Goal: Task Accomplishment & Management: Use online tool/utility

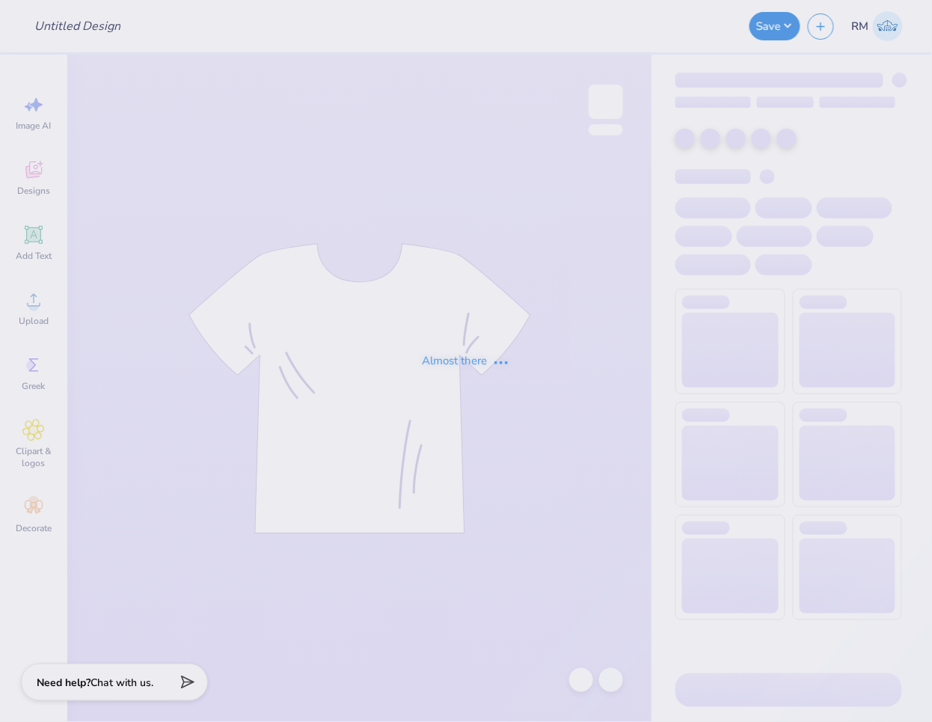
type input "PDE Merch"
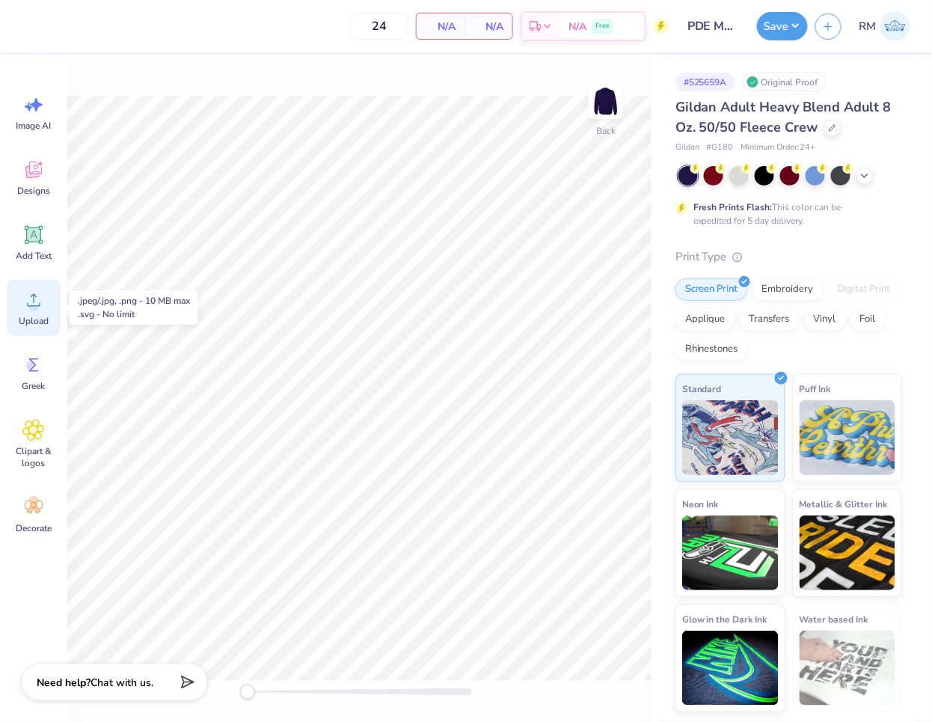
click at [43, 305] on icon at bounding box center [33, 300] width 22 height 22
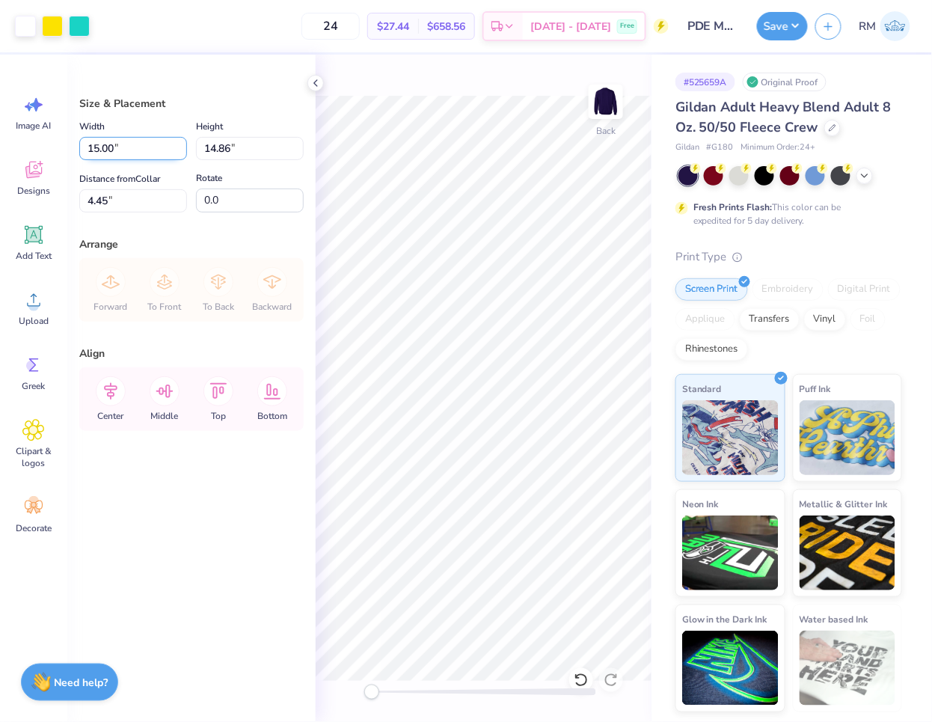
click at [136, 148] on input "15.00" at bounding box center [133, 148] width 108 height 23
click at [130, 197] on input "4.45" at bounding box center [133, 200] width 108 height 23
type input "12.00"
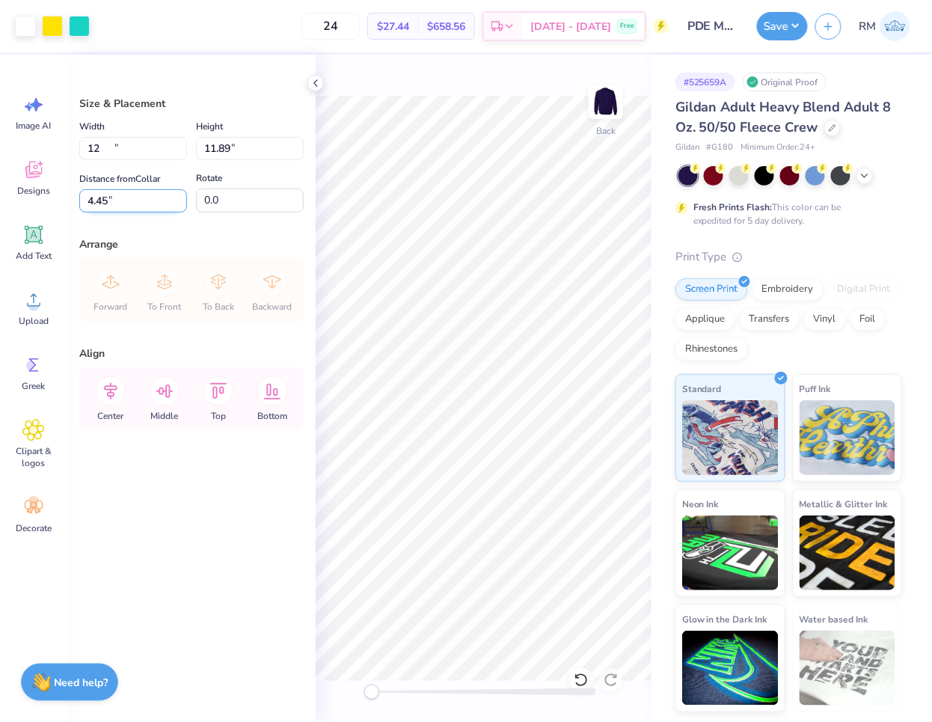
type input "11.89"
click at [130, 198] on input "5.94" at bounding box center [133, 200] width 108 height 23
type input "3.00"
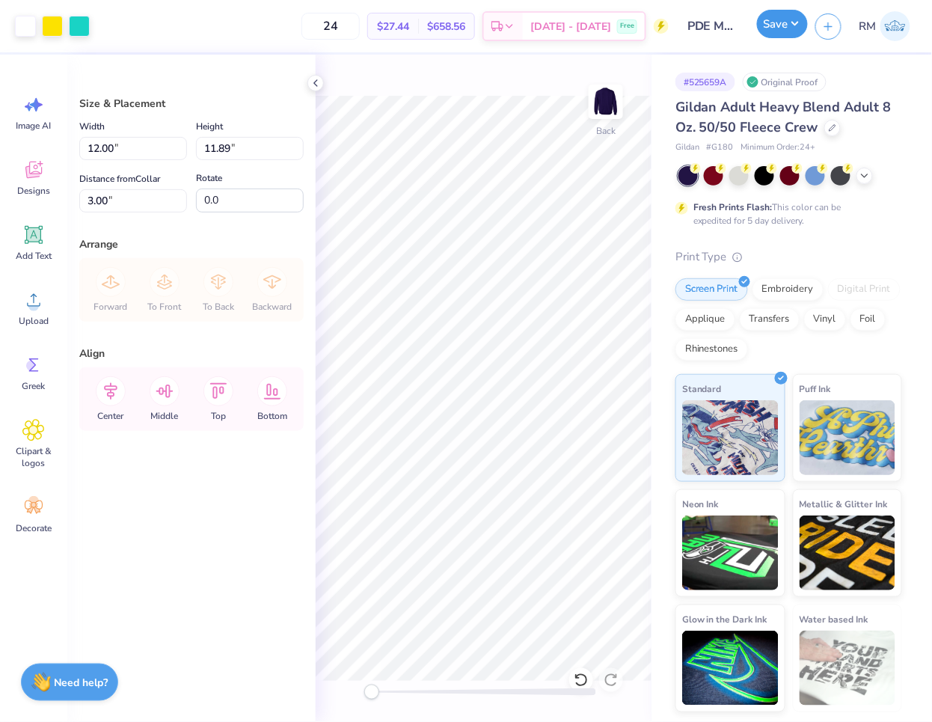
click at [774, 28] on button "Save" at bounding box center [782, 24] width 51 height 28
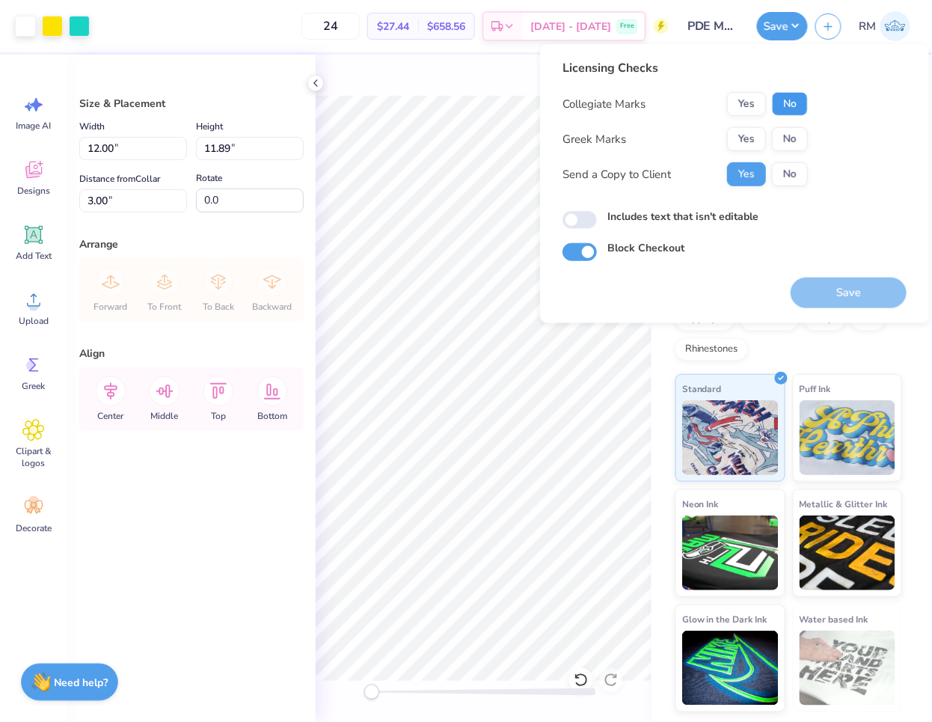
click at [785, 114] on button "No" at bounding box center [790, 104] width 36 height 24
click at [751, 129] on button "Yes" at bounding box center [746, 139] width 39 height 24
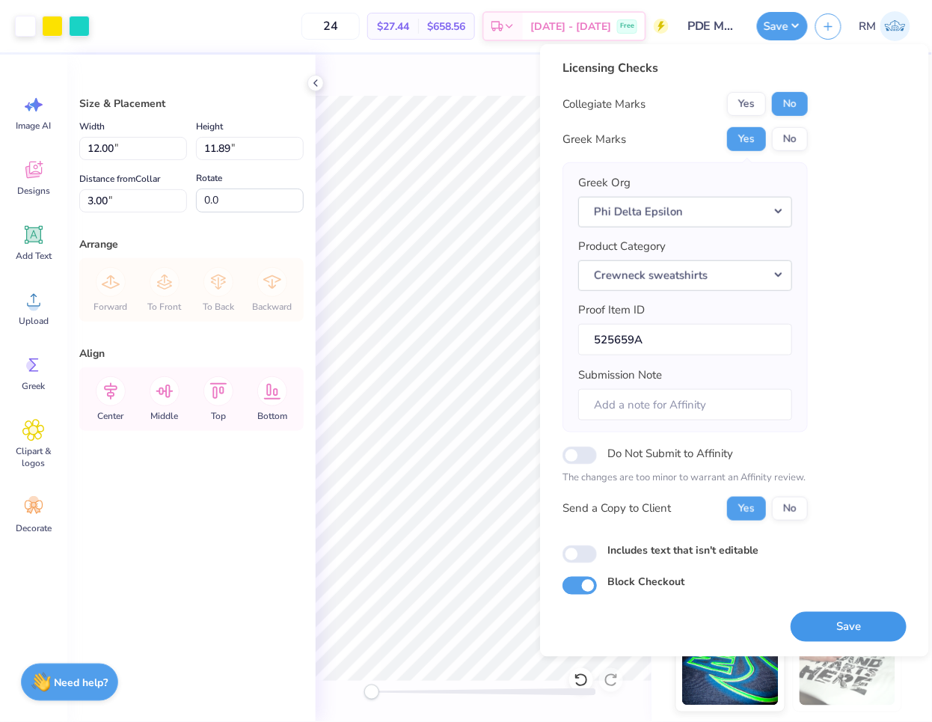
click at [875, 639] on button "Save" at bounding box center [848, 626] width 116 height 31
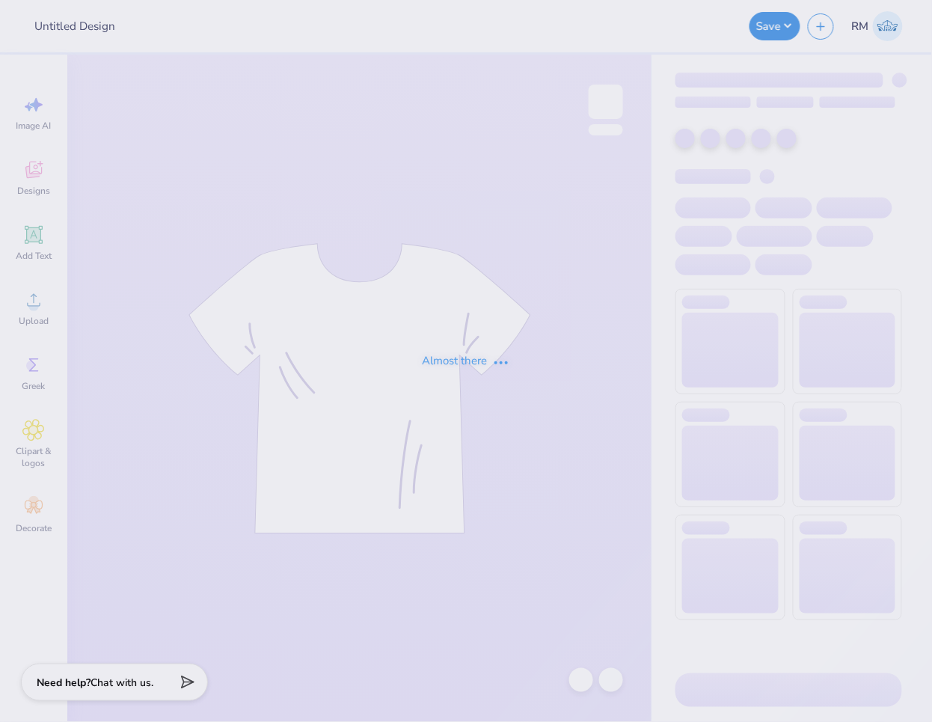
type input "PDE Merch"
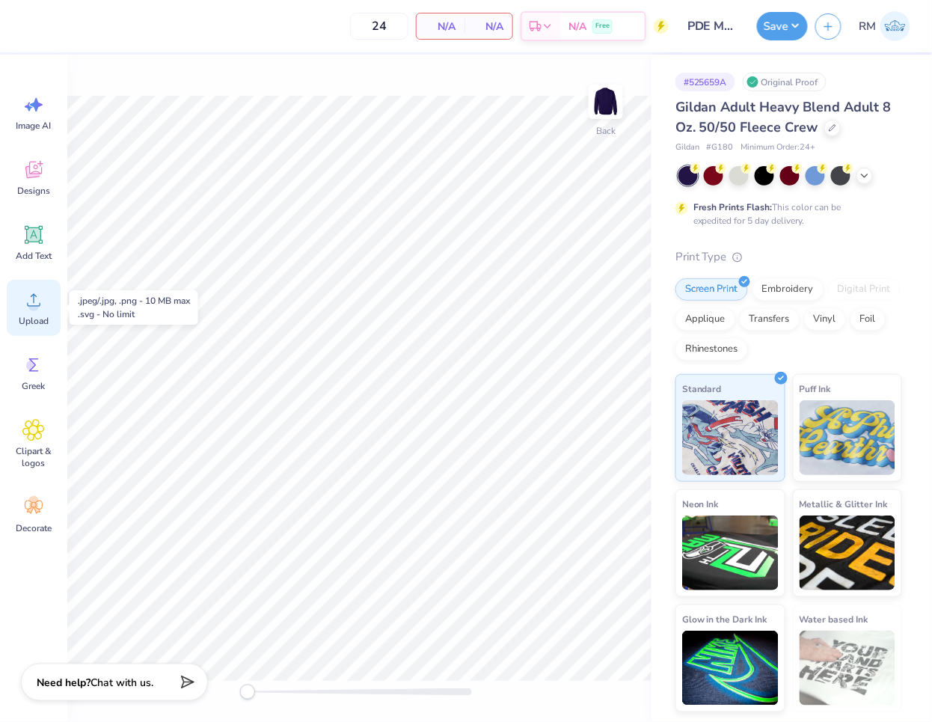
click at [40, 307] on icon at bounding box center [33, 300] width 22 height 22
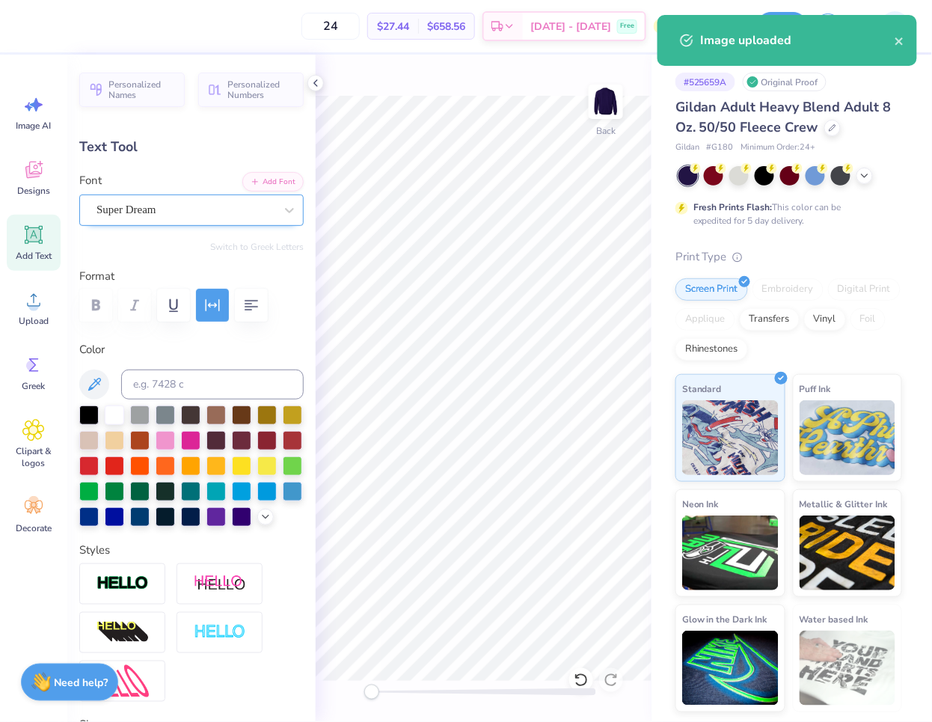
click at [188, 213] on div "Super Dream" at bounding box center [185, 209] width 181 height 23
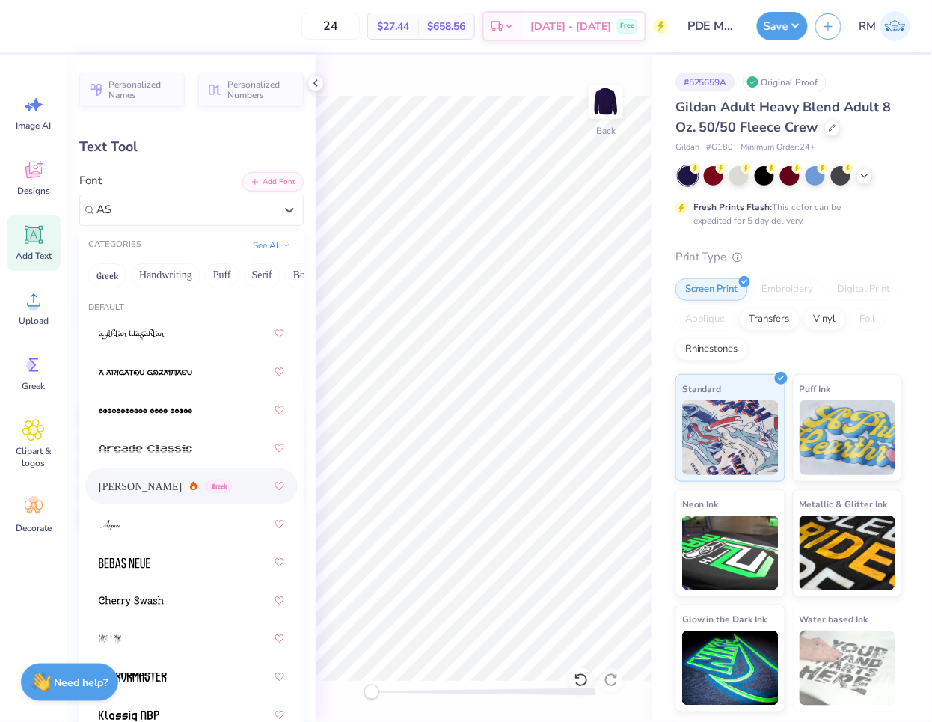
click at [206, 485] on span "Greek" at bounding box center [218, 485] width 25 height 13
type input "AS"
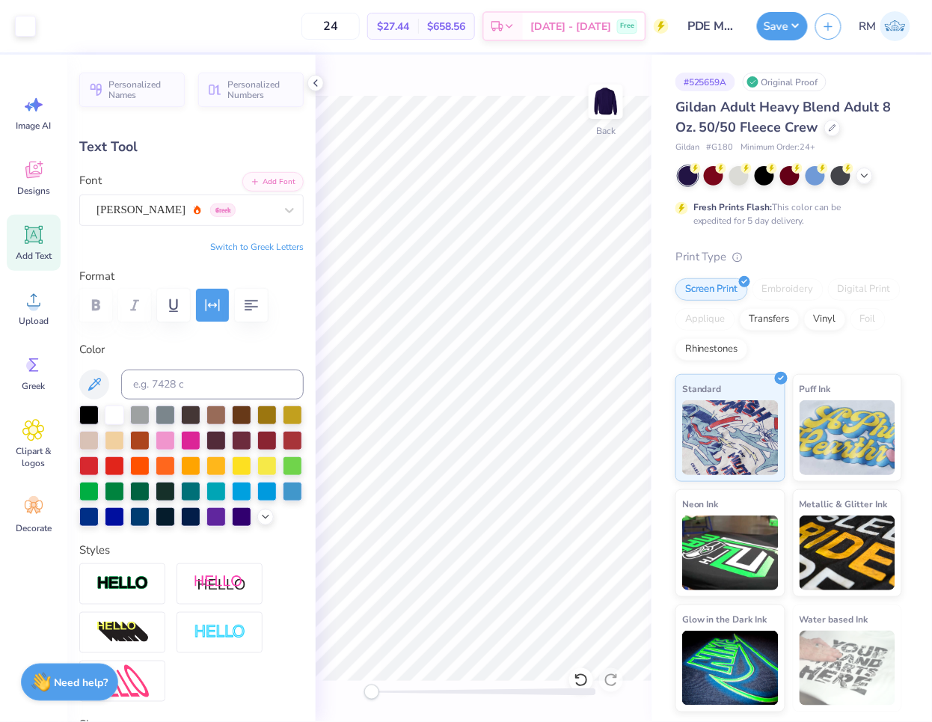
type input "2.95"
type input "0.56"
type input "18.77"
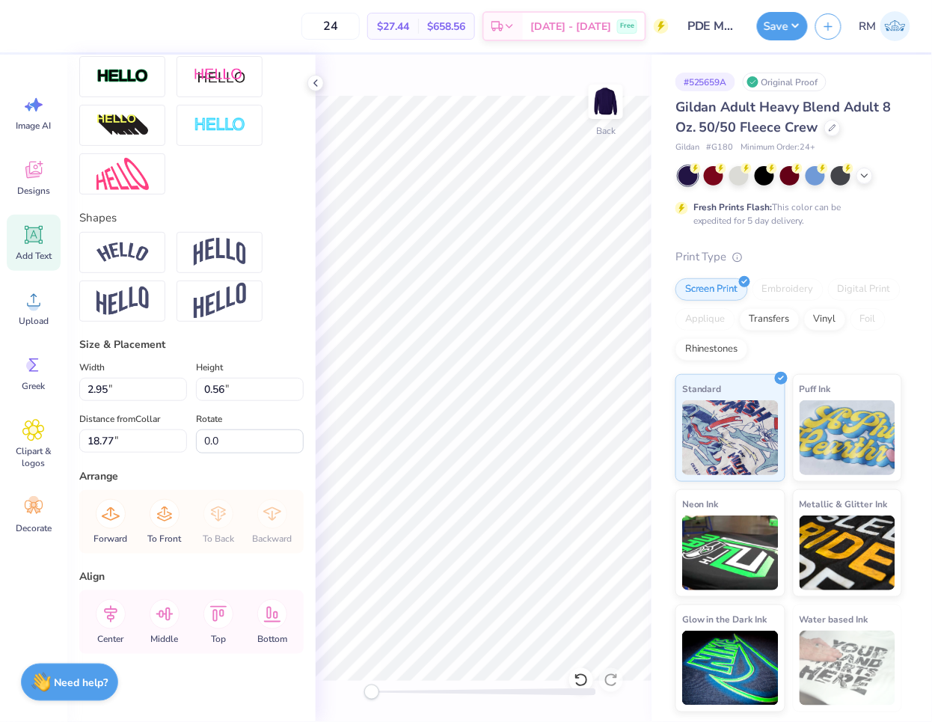
scroll to position [538, 0]
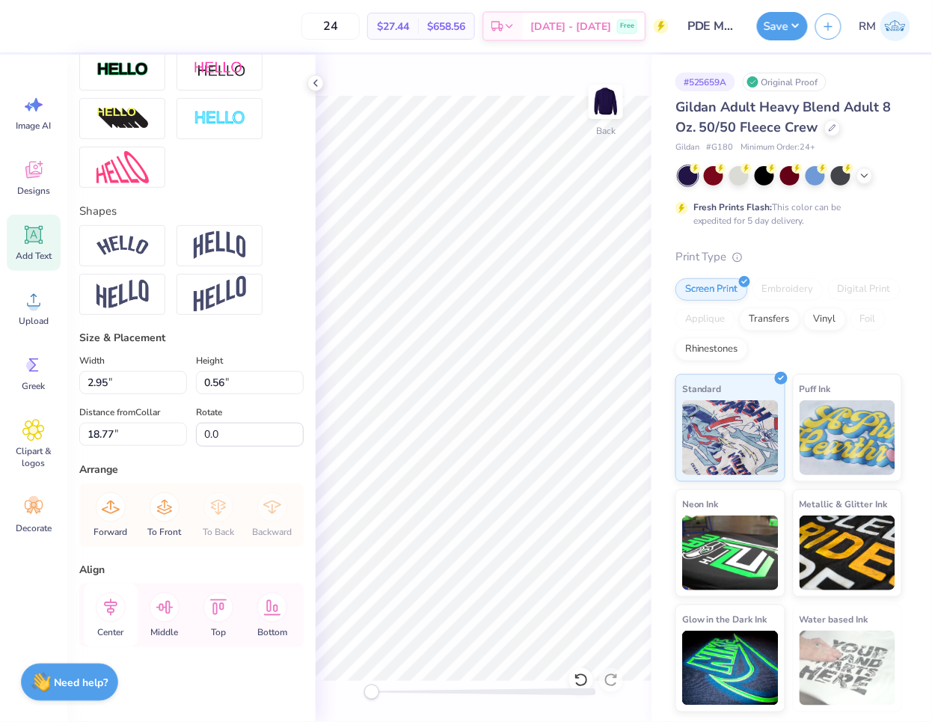
click at [114, 609] on icon at bounding box center [111, 607] width 30 height 30
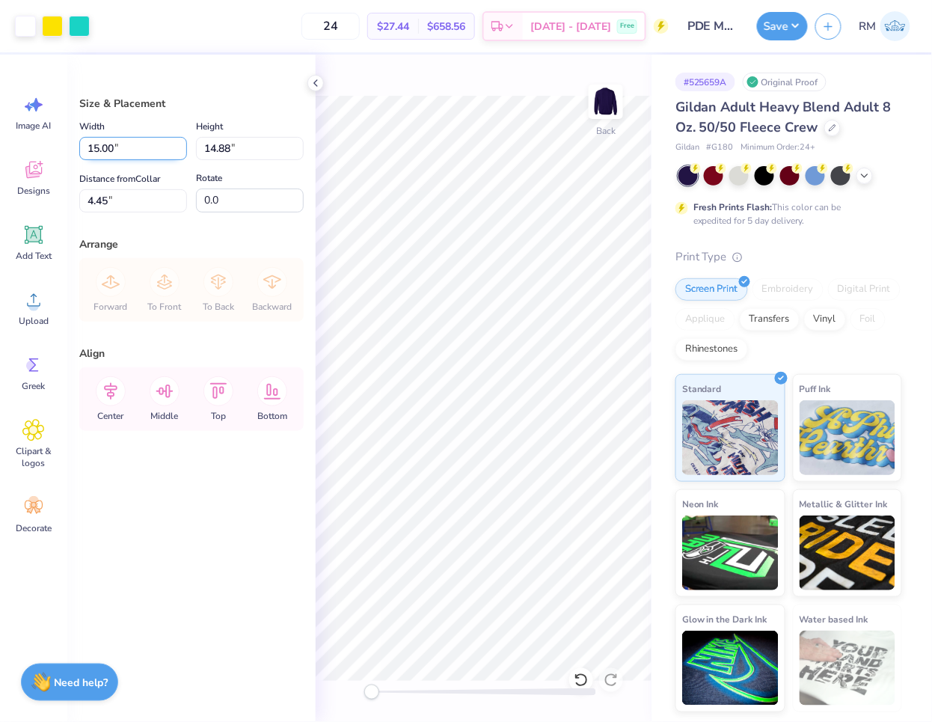
click at [120, 138] on input "15.00" at bounding box center [133, 148] width 108 height 23
click at [129, 203] on input "4.45" at bounding box center [133, 200] width 108 height 23
type input "12.00"
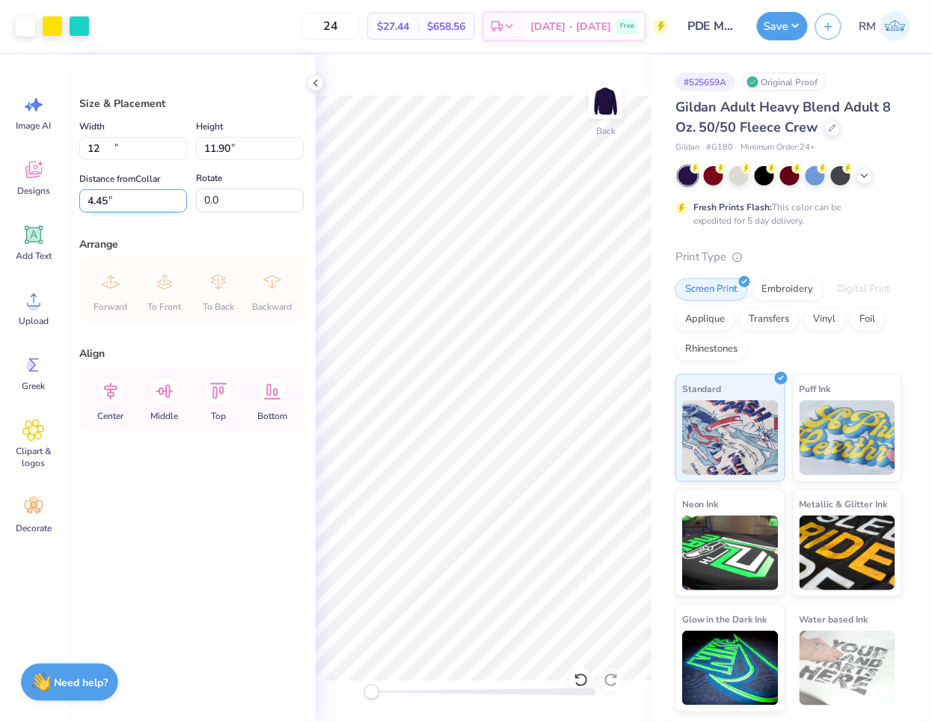
type input "11.90"
click at [129, 203] on input "5.94" at bounding box center [133, 200] width 108 height 23
type input "3.00"
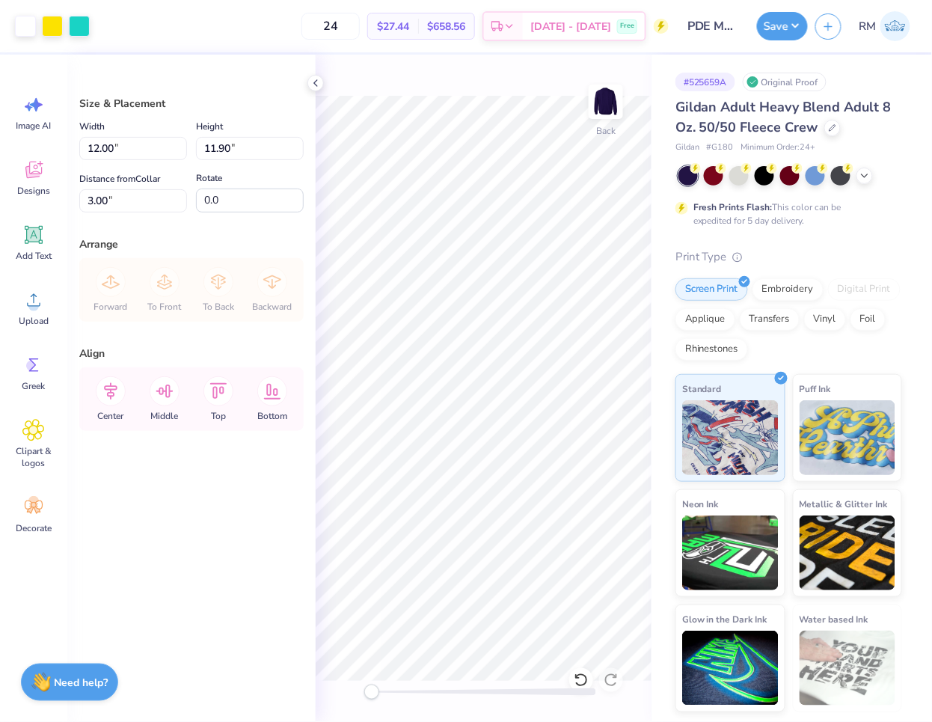
click at [796, 40] on div "Save RM" at bounding box center [844, 26] width 175 height 52
click at [793, 34] on button "Save" at bounding box center [782, 26] width 51 height 28
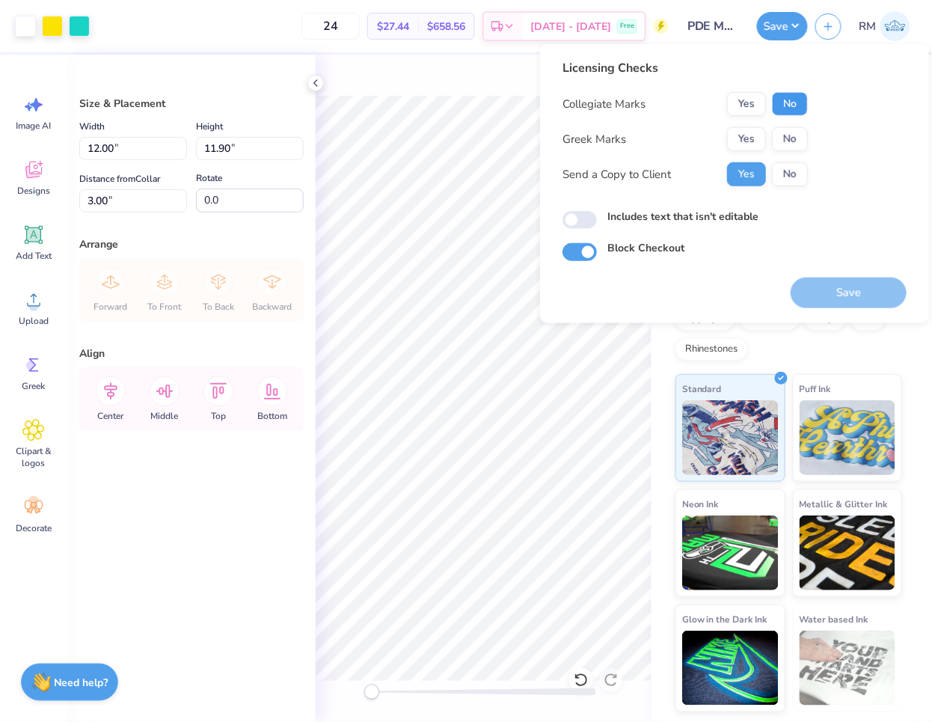
drag, startPoint x: 790, startPoint y: 101, endPoint x: 781, endPoint y: 123, distance: 24.2
click at [790, 102] on button "No" at bounding box center [790, 104] width 36 height 24
click at [760, 141] on button "Yes" at bounding box center [746, 139] width 39 height 24
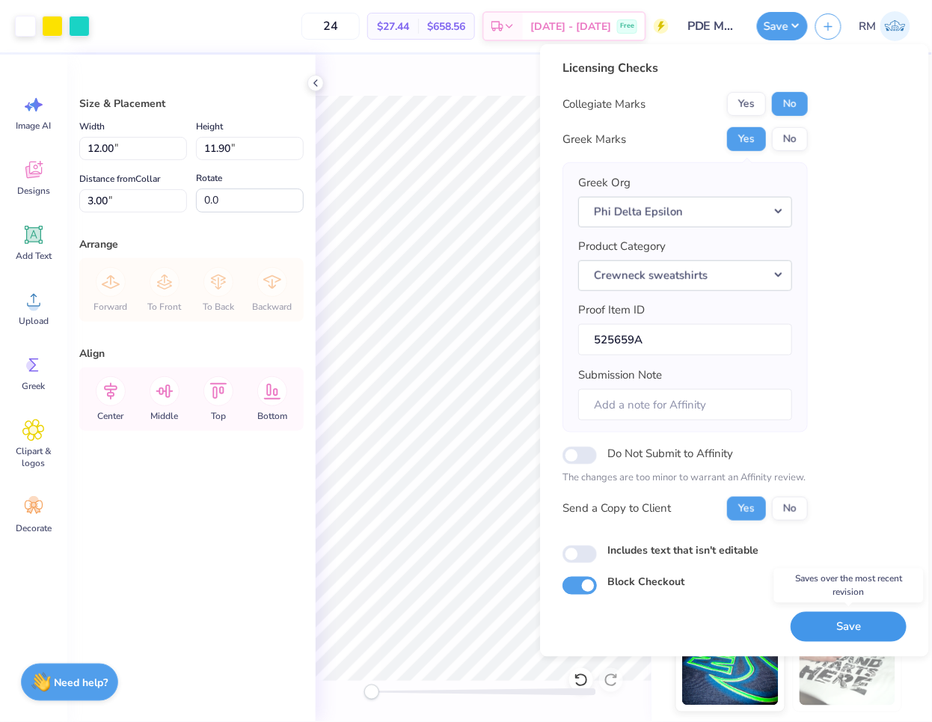
click at [823, 632] on button "Save" at bounding box center [848, 626] width 116 height 31
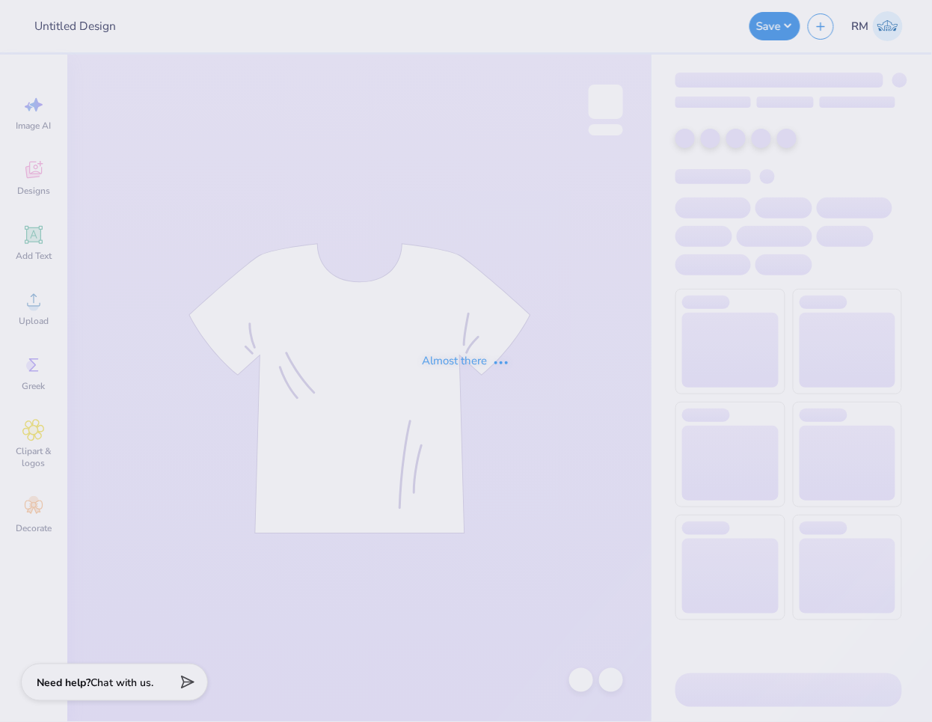
type input "PDE Merch"
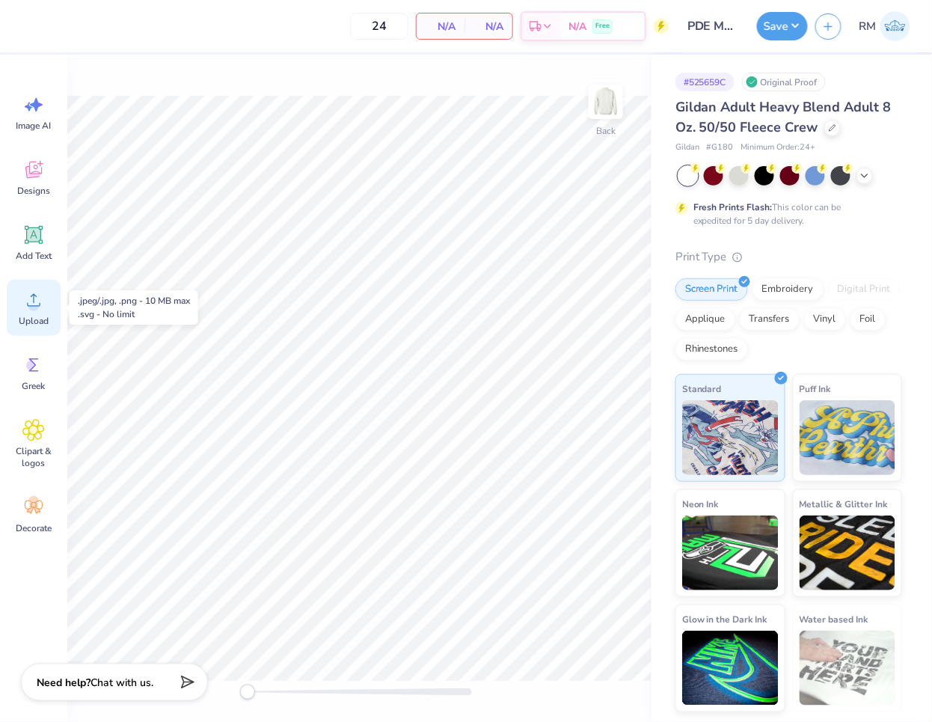
click at [31, 302] on icon at bounding box center [33, 300] width 22 height 22
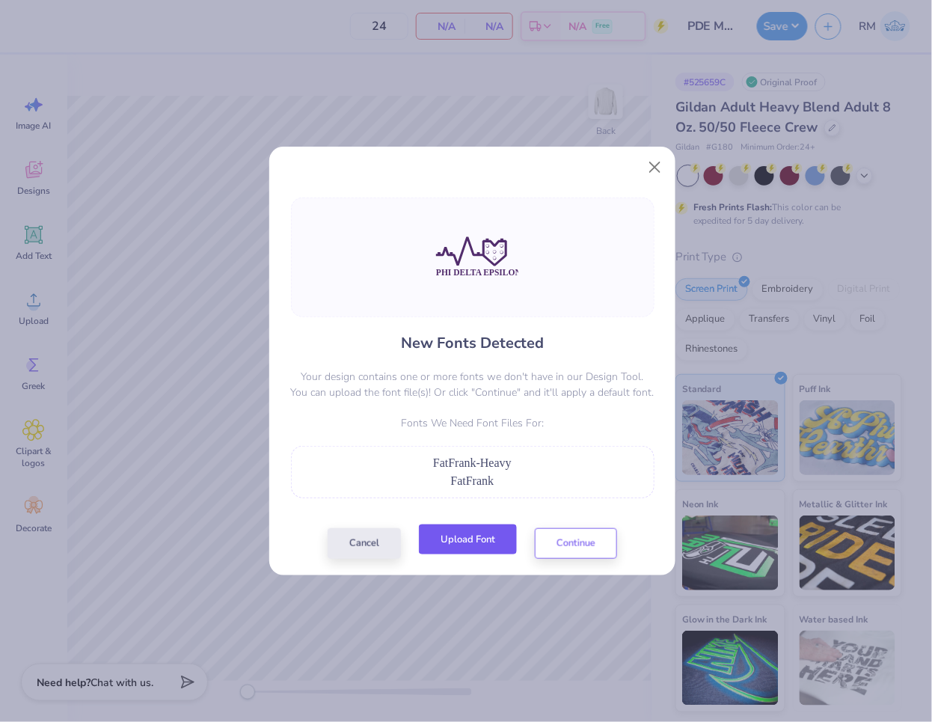
click at [466, 541] on button "Upload Font" at bounding box center [468, 539] width 98 height 31
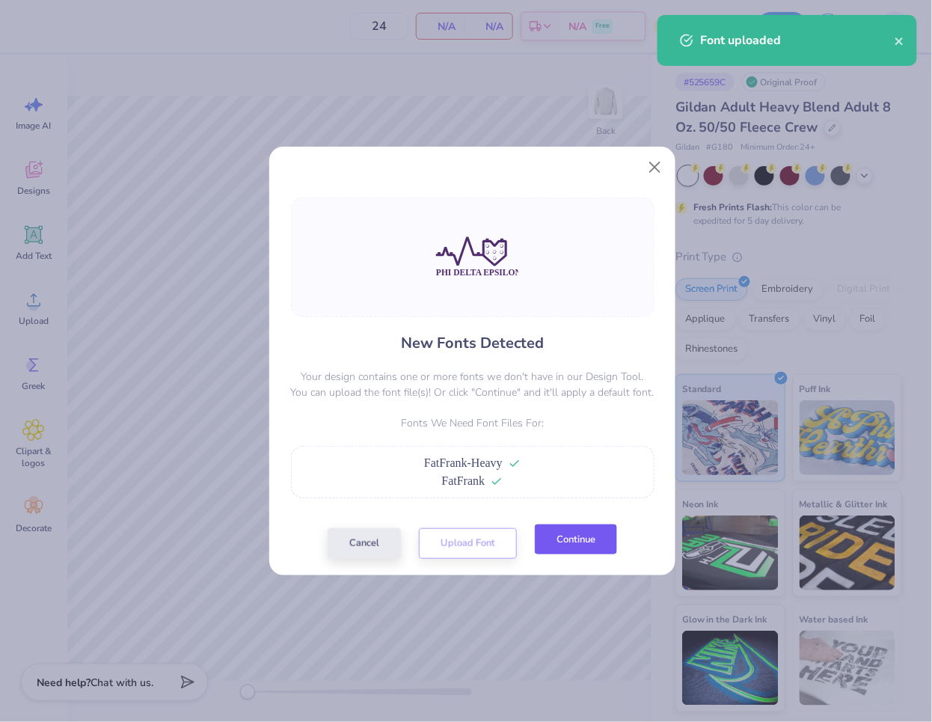
click at [583, 548] on button "Continue" at bounding box center [576, 539] width 82 height 31
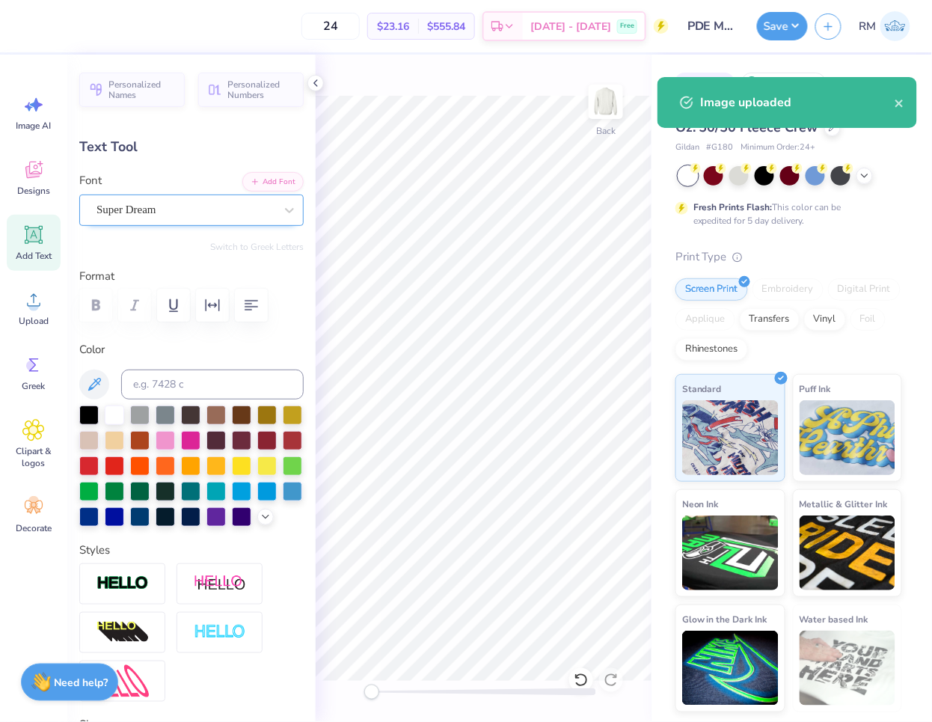
click at [204, 211] on div "Super Dream" at bounding box center [185, 209] width 181 height 23
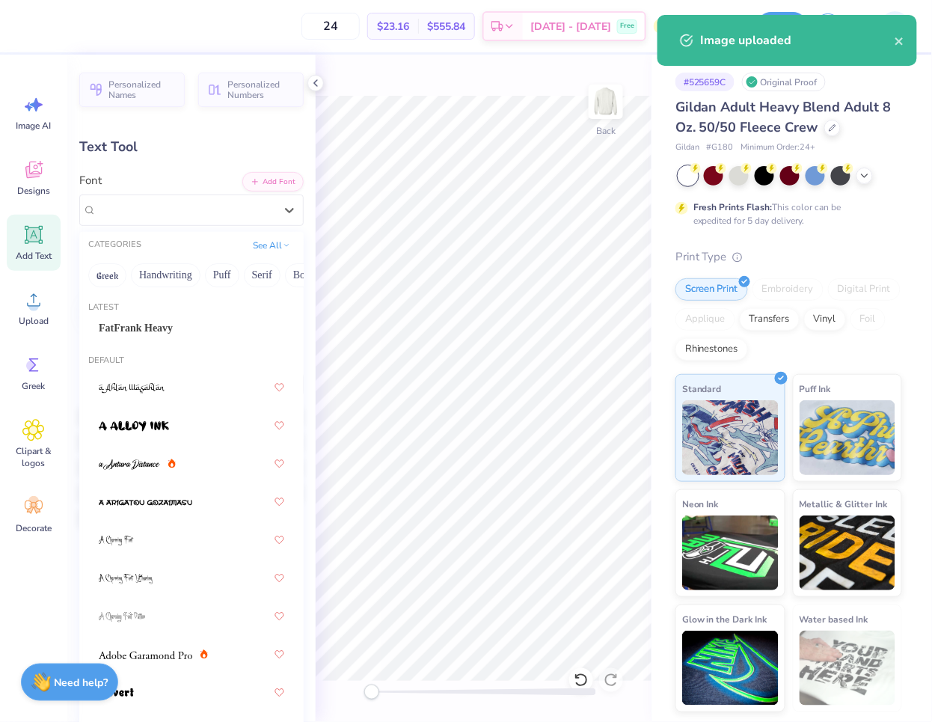
click at [178, 322] on div "FatFrank Heavy" at bounding box center [191, 328] width 185 height 16
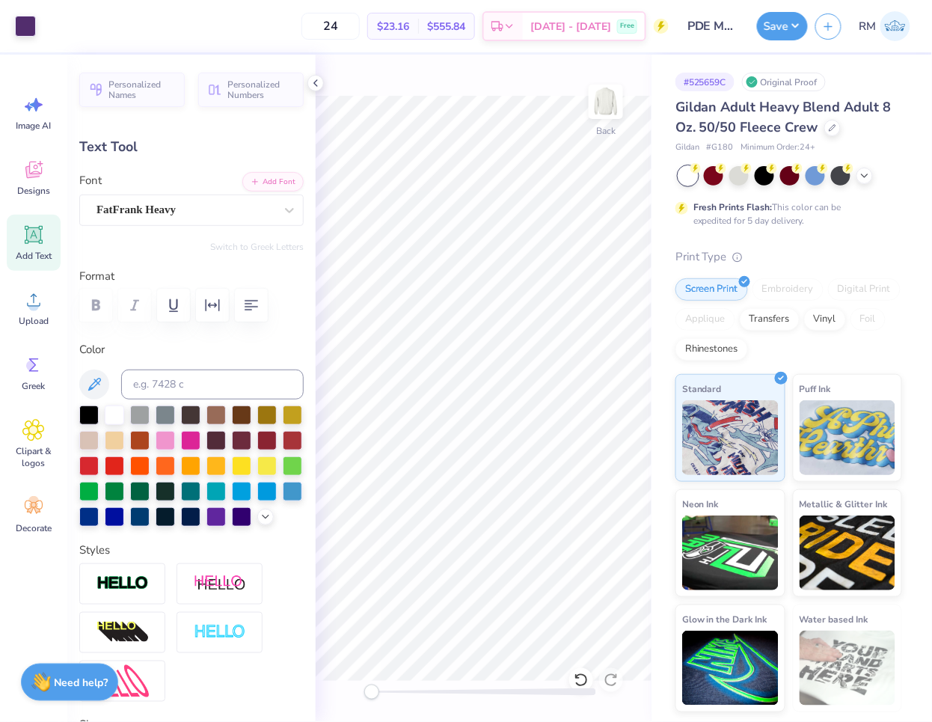
type input "14.18"
type input "1.25"
type input "14.67"
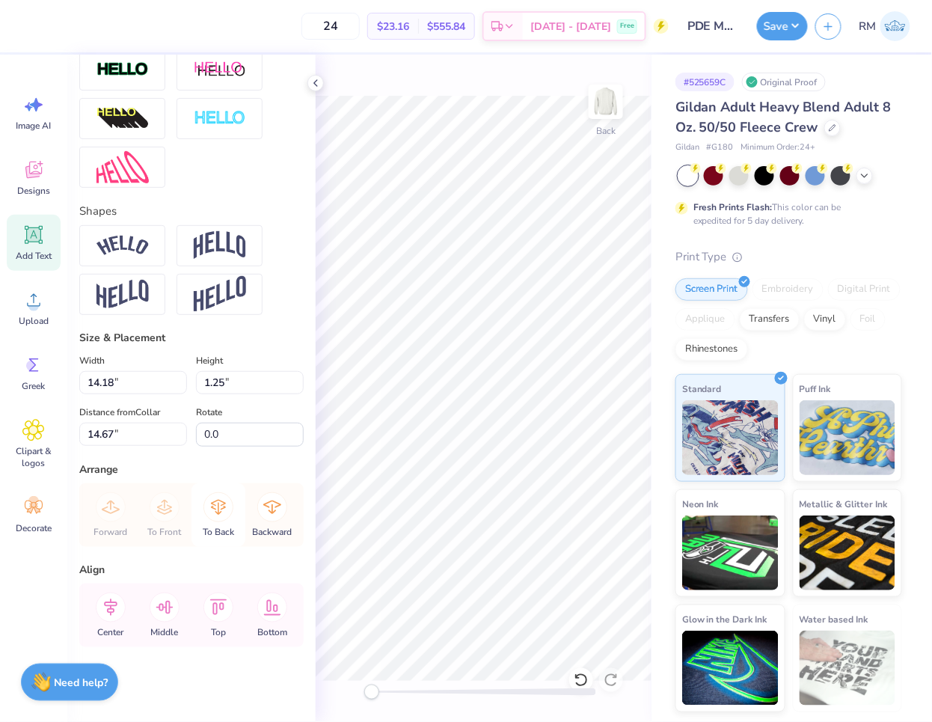
scroll to position [538, 0]
click at [107, 611] on icon at bounding box center [110, 606] width 13 height 17
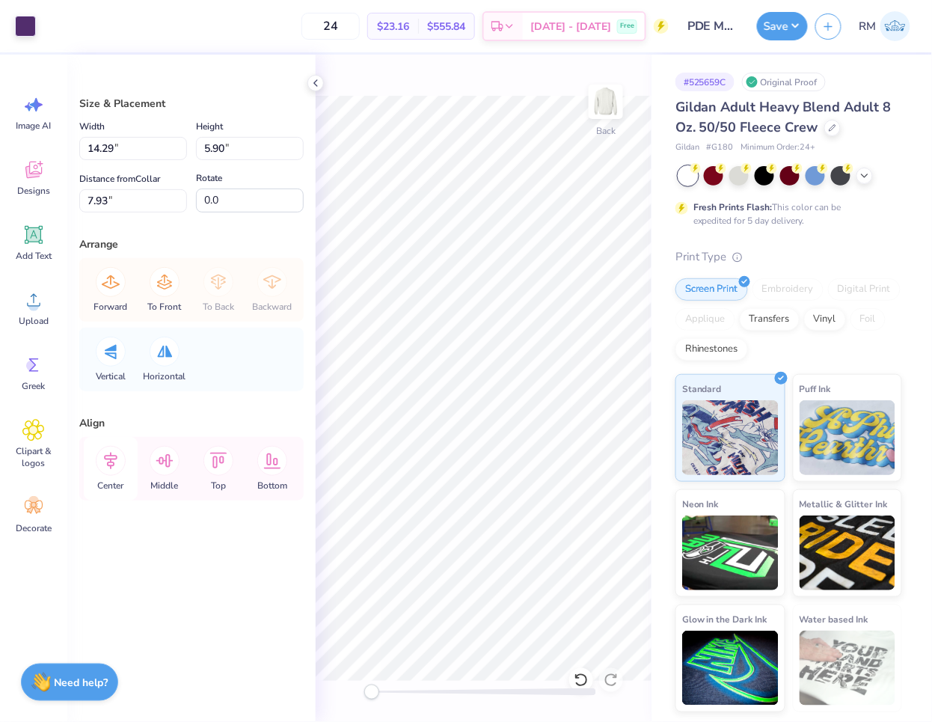
click at [115, 458] on icon at bounding box center [111, 461] width 30 height 30
click at [115, 461] on icon at bounding box center [111, 461] width 30 height 30
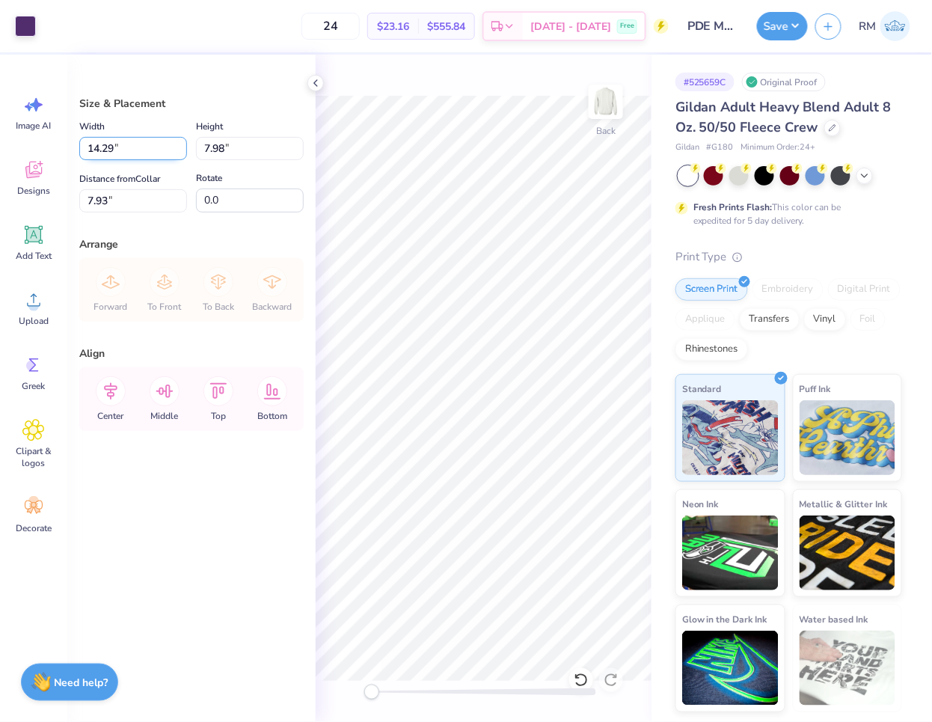
click at [132, 153] on input "14.29" at bounding box center [133, 148] width 108 height 23
click at [143, 209] on input "7.93" at bounding box center [133, 200] width 108 height 23
type input "12.00"
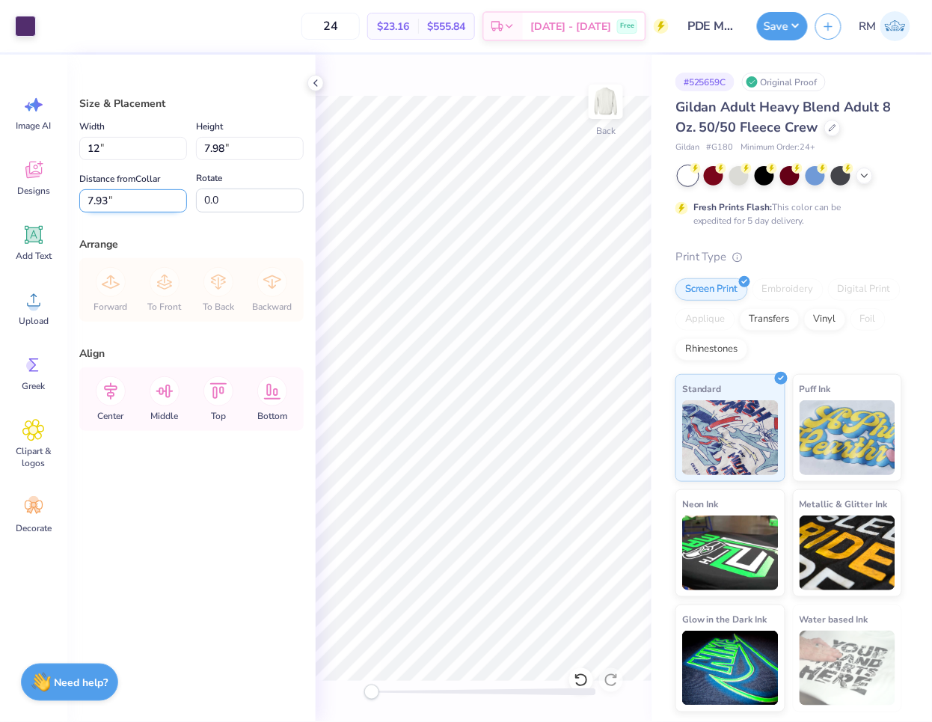
type input "6.70"
click at [143, 209] on input "8.57" at bounding box center [133, 200] width 108 height 23
type input "3.00"
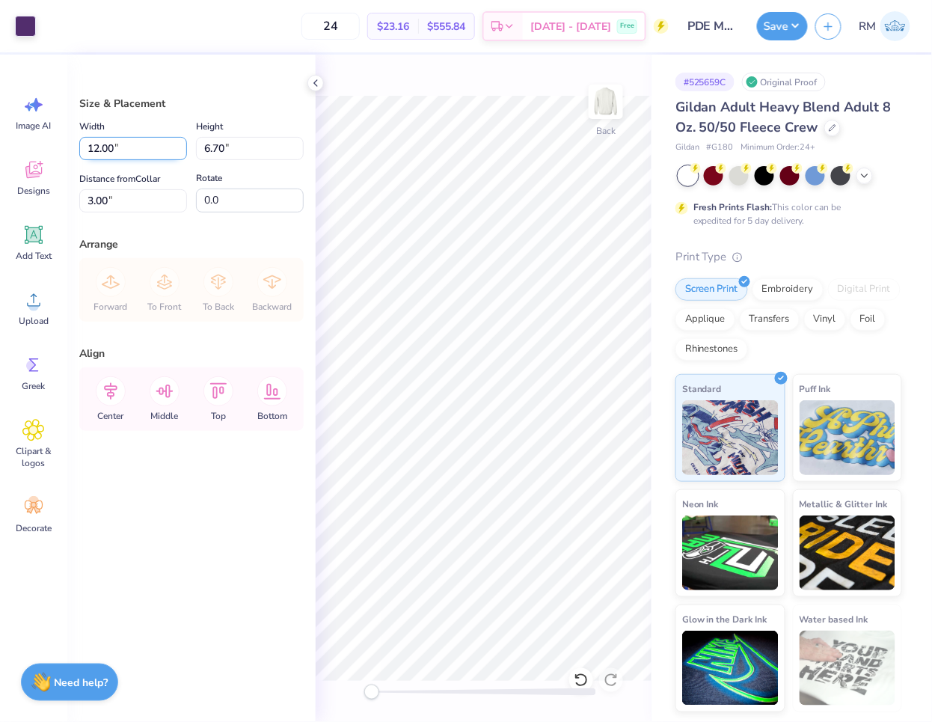
click at [130, 150] on input "12.00" at bounding box center [133, 148] width 108 height 23
type input "8.00"
type input "4.47"
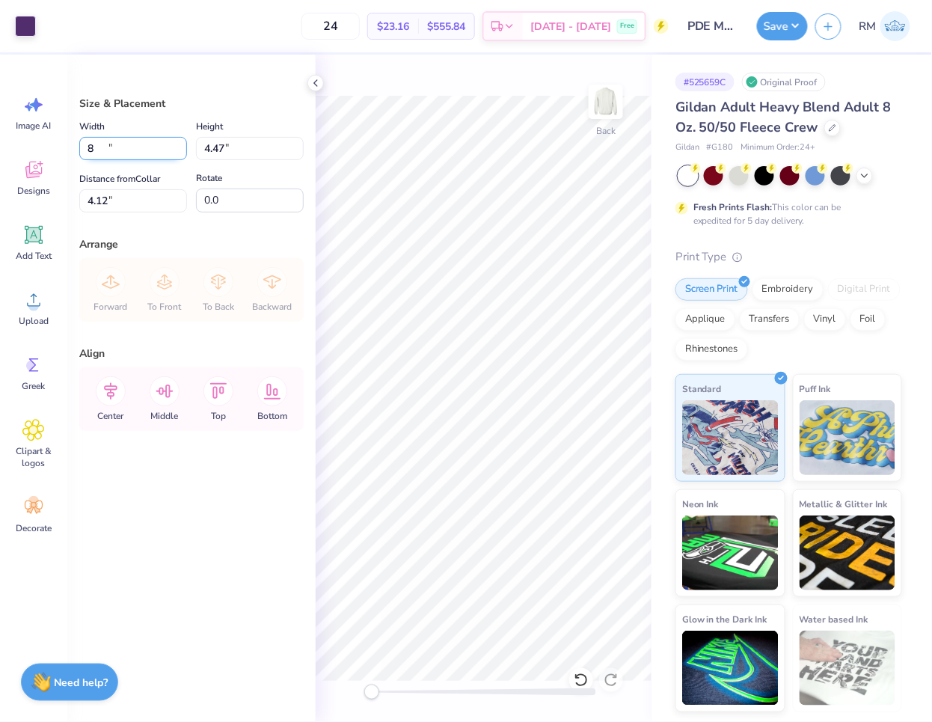
type input "4.12"
drag, startPoint x: 132, startPoint y: 142, endPoint x: 33, endPoint y: 147, distance: 99.6
click at [33, 147] on div "Art colors 24 $23.16 Per Item $555.84 Total Est. Delivery Oct 10 - 13 Free Desi…" at bounding box center [466, 361] width 932 height 722
click at [129, 196] on input "4.12" at bounding box center [133, 200] width 108 height 23
type input "9.00"
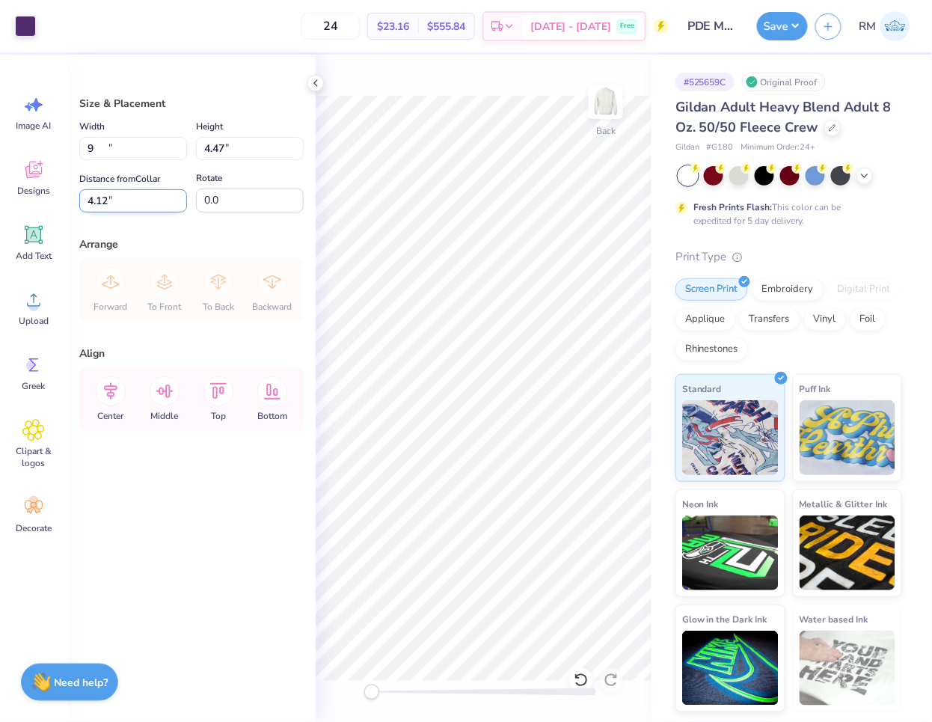
type input "5.03"
click at [129, 196] on input "3.84" at bounding box center [133, 200] width 108 height 23
click at [129, 195] on input "3.84" at bounding box center [133, 200] width 108 height 23
type input "3.00"
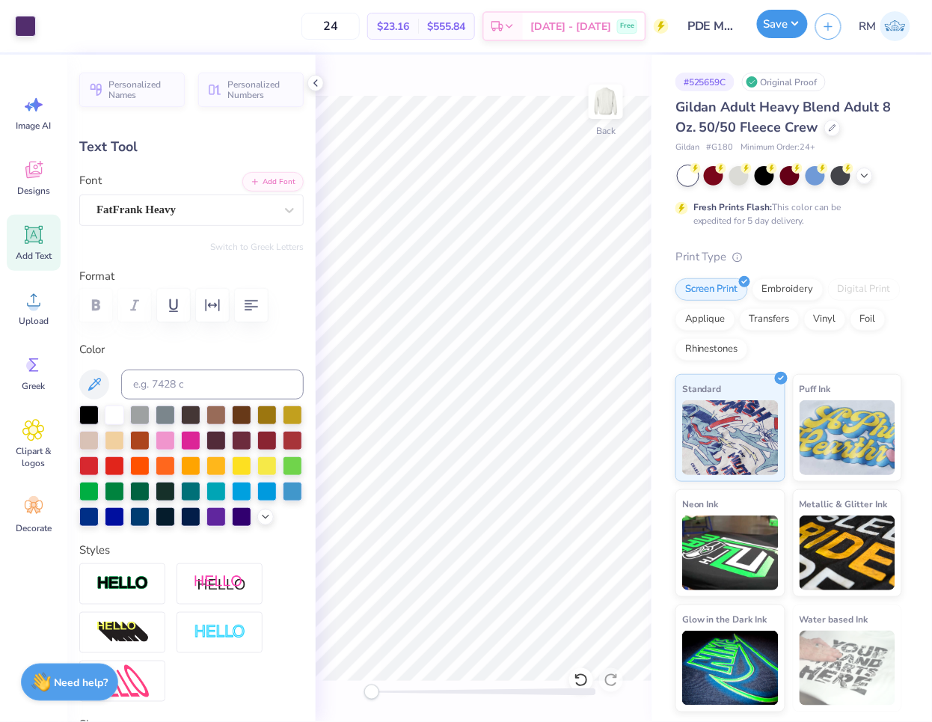
click at [783, 19] on button "Save" at bounding box center [782, 24] width 51 height 28
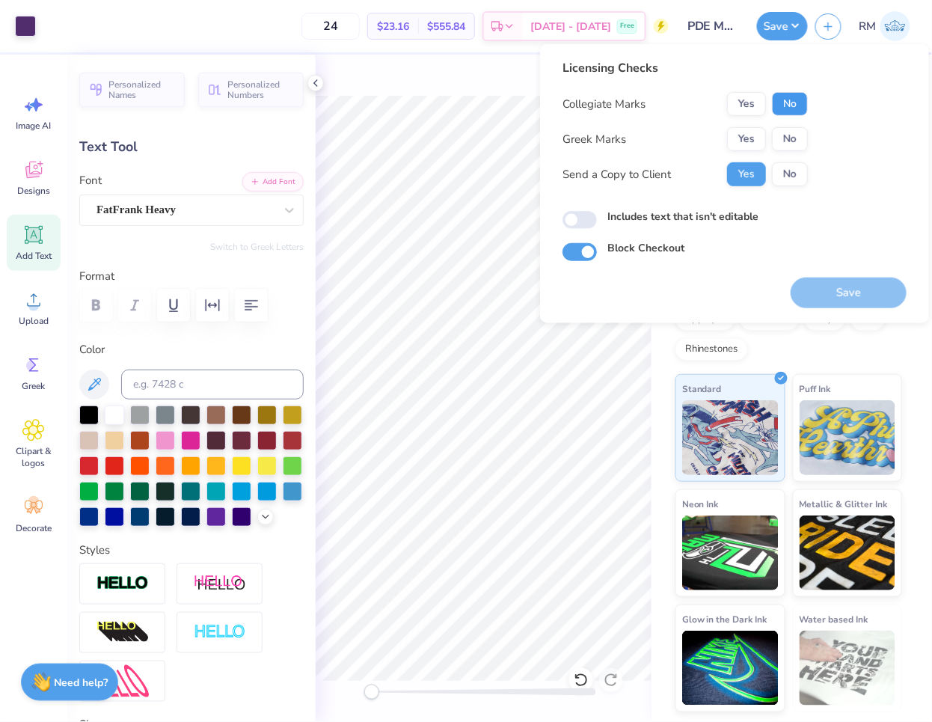
click at [797, 102] on button "No" at bounding box center [790, 104] width 36 height 24
click at [759, 135] on button "Yes" at bounding box center [746, 139] width 39 height 24
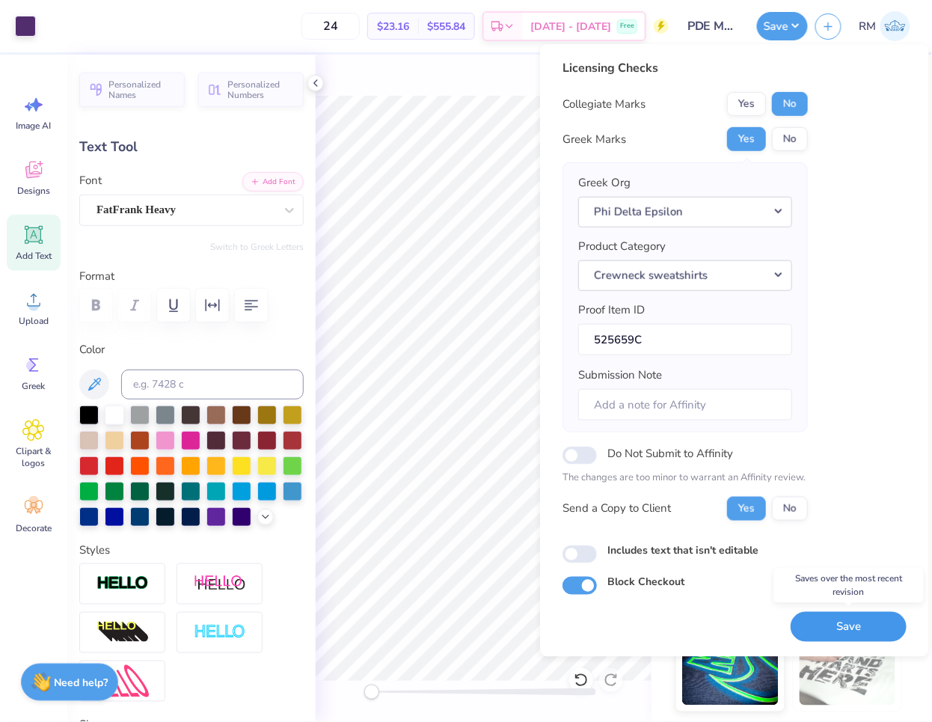
click at [844, 636] on button "Save" at bounding box center [848, 626] width 116 height 31
